Goal: Find contact information: Find contact information

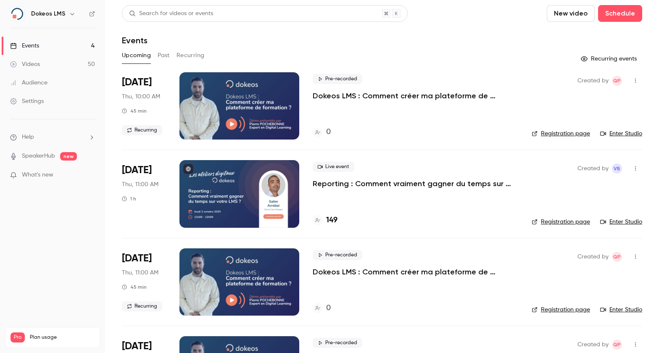
click at [330, 223] on h4 "149" at bounding box center [331, 220] width 11 height 11
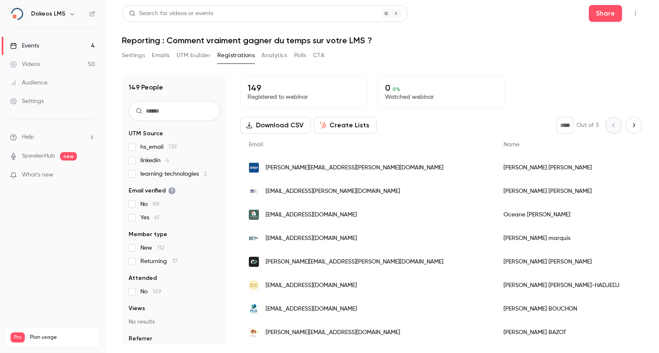
click at [335, 163] on div "[PERSON_NAME][EMAIL_ADDRESS][PERSON_NAME][DOMAIN_NAME]" at bounding box center [367, 168] width 255 height 24
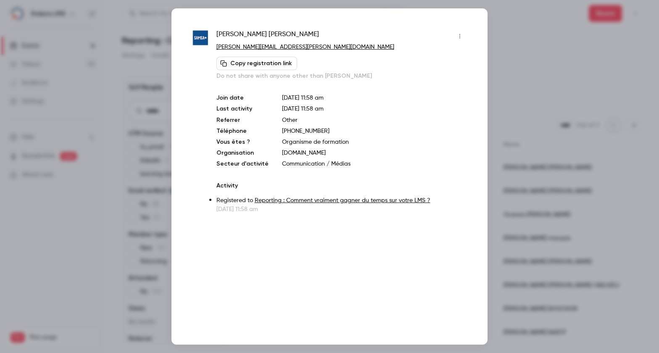
click at [295, 153] on p "[DOMAIN_NAME]" at bounding box center [374, 153] width 184 height 8
click at [580, 64] on div at bounding box center [329, 176] width 659 height 353
